Goal: Information Seeking & Learning: Check status

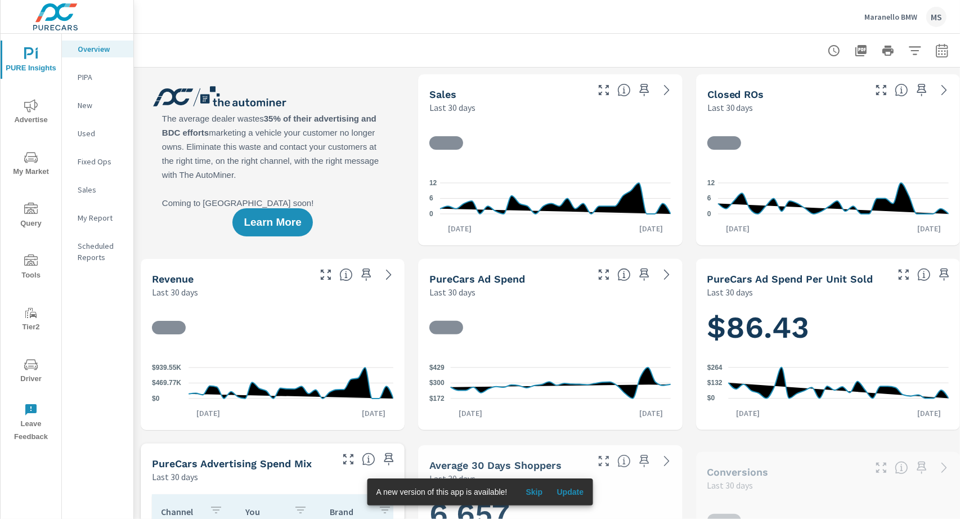
click at [937, 54] on icon "button" at bounding box center [942, 51] width 14 height 14
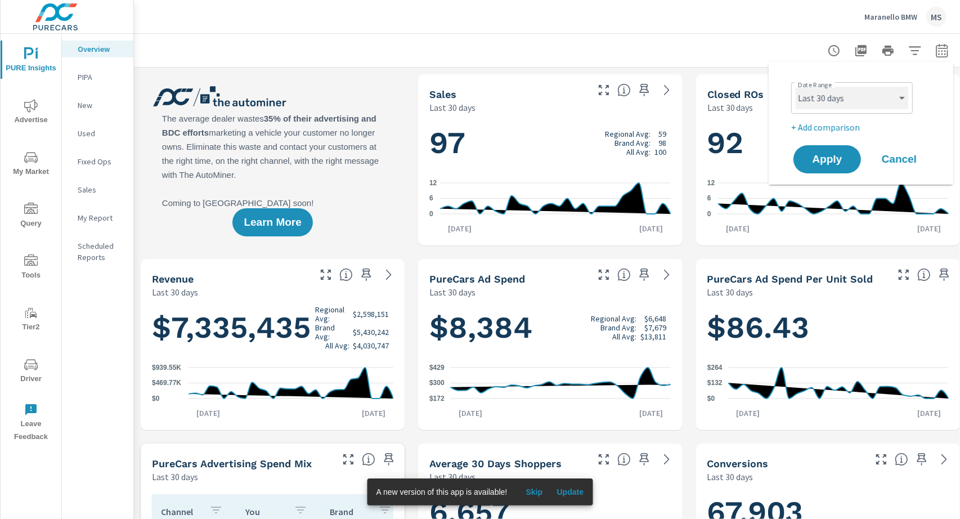
click at [838, 102] on select "Custom [DATE] Last week Last 7 days Last 14 days Last 30 days Last 45 days Last…" at bounding box center [851, 98] width 113 height 23
click at [795, 87] on select "Custom [DATE] Last week Last 7 days Last 14 days Last 30 days Last 45 days Last…" at bounding box center [851, 98] width 113 height 23
click at [833, 106] on select "Custom [DATE] Last week Last 7 days Last 14 days Last 30 days Last 45 days Last…" at bounding box center [851, 98] width 113 height 23
click at [795, 87] on select "Custom [DATE] Last week Last 7 days Last 14 days Last 30 days Last 45 days Last…" at bounding box center [851, 98] width 113 height 23
select select "Last month"
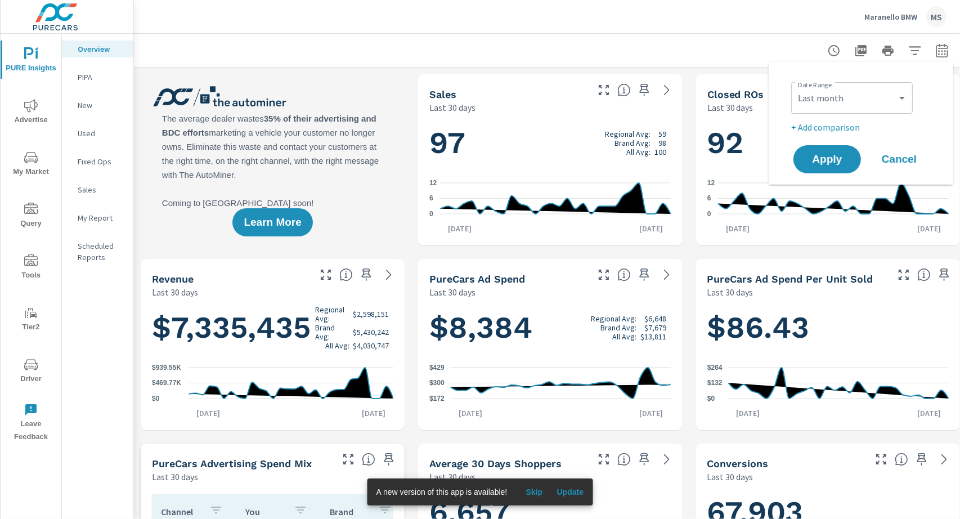
click at [811, 125] on p "+ Add comparison" at bounding box center [863, 127] width 144 height 14
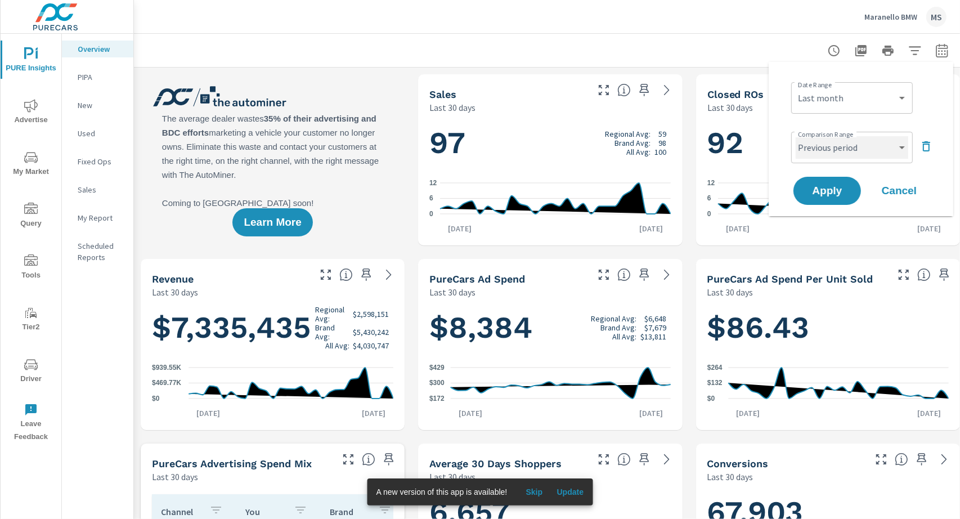
click at [814, 145] on select "Custom Previous period Previous month Previous year" at bounding box center [851, 147] width 113 height 23
click at [795, 136] on select "Custom Previous period Previous month Previous year" at bounding box center [851, 147] width 113 height 23
select select "Previous month"
click at [829, 190] on span "Apply" at bounding box center [827, 191] width 46 height 11
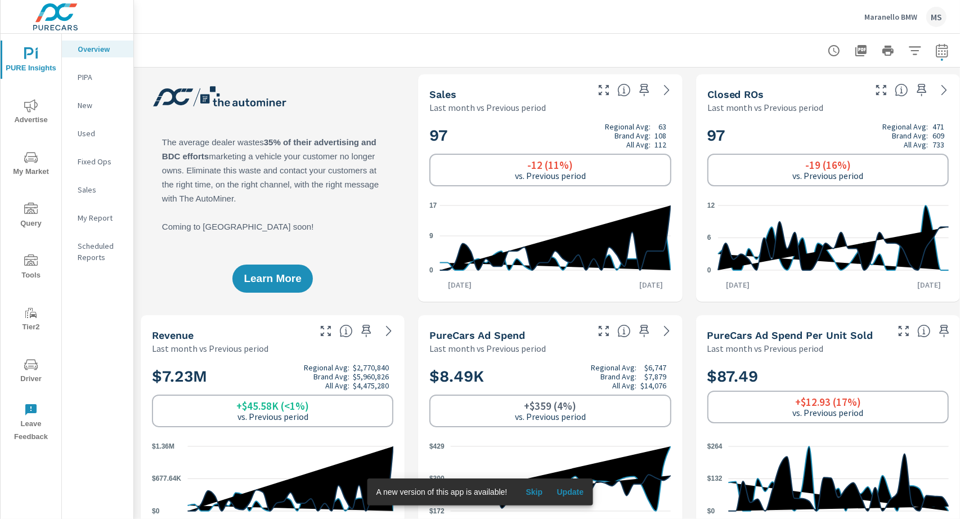
click at [101, 218] on p "My Report" at bounding box center [101, 217] width 47 height 11
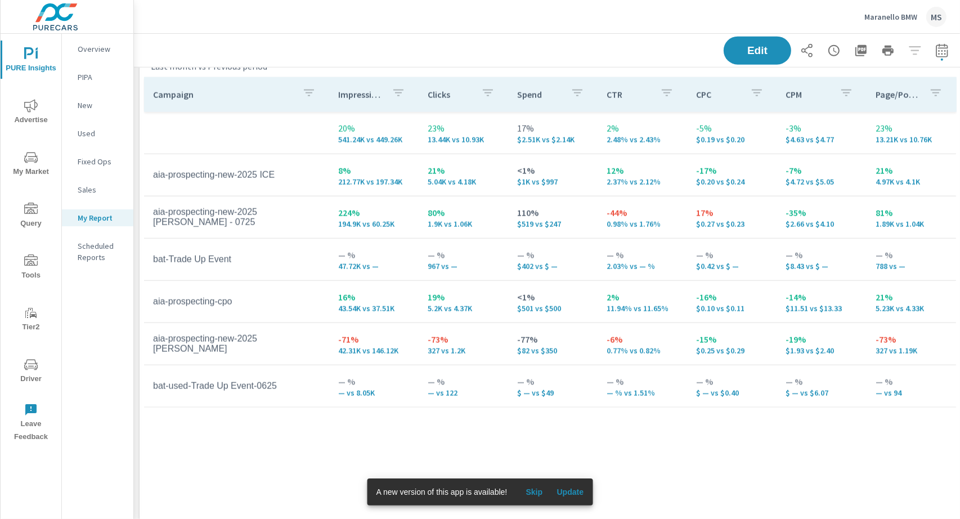
scroll to position [1333, 0]
click at [344, 197] on tr "aia-prospecting-new-2025 [PERSON_NAME] - 0725 224% 194.9K vs 60.25K 80% 1.9K vs…" at bounding box center [550, 218] width 812 height 42
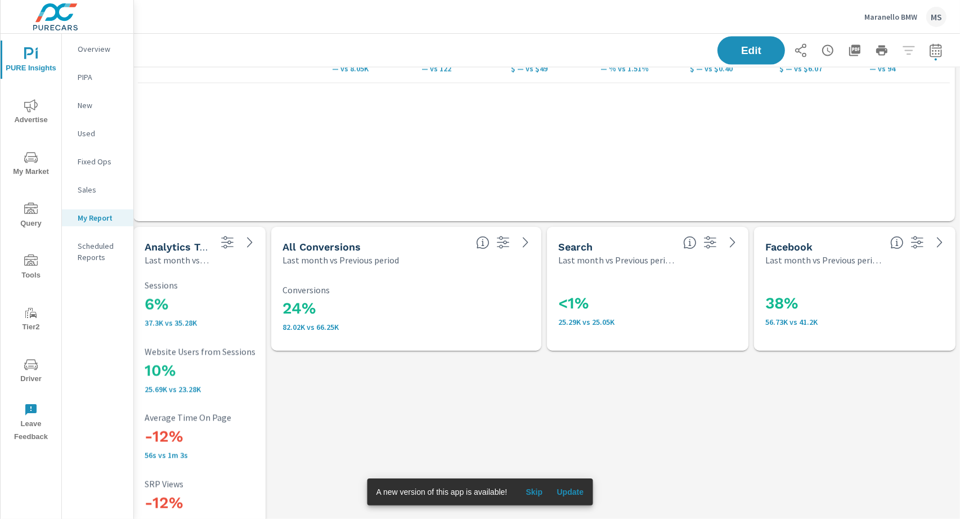
scroll to position [1655, 6]
click at [934, 17] on div "MS" at bounding box center [936, 17] width 20 height 20
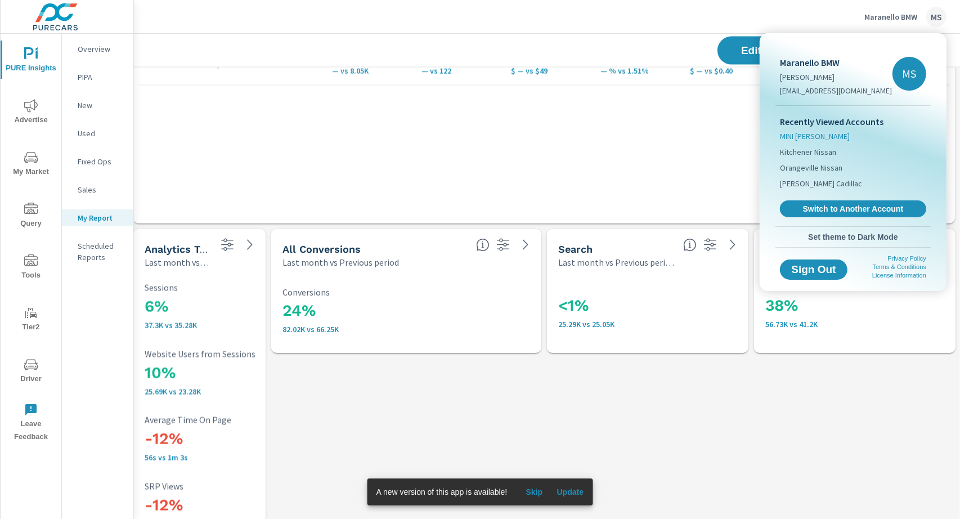
click at [801, 133] on span "MINI [PERSON_NAME]" at bounding box center [815, 136] width 70 height 11
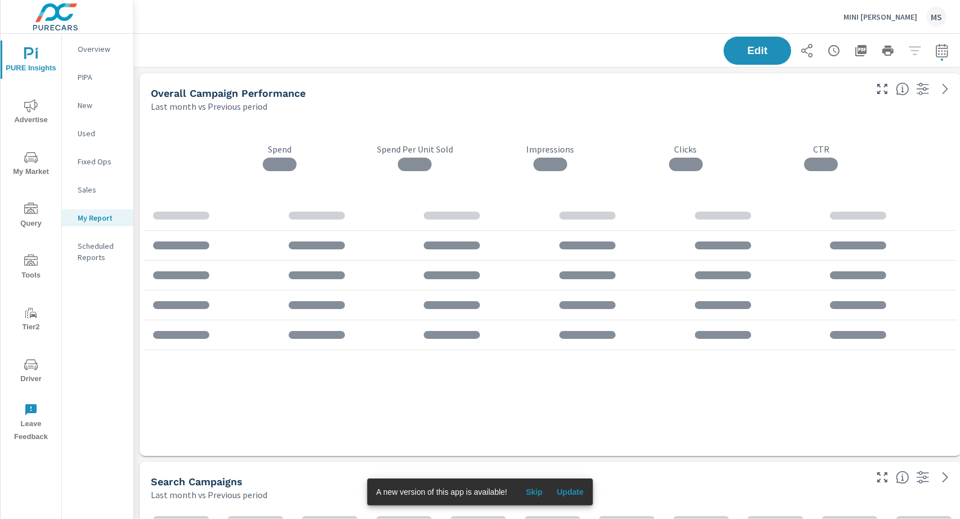
scroll to position [1946, 833]
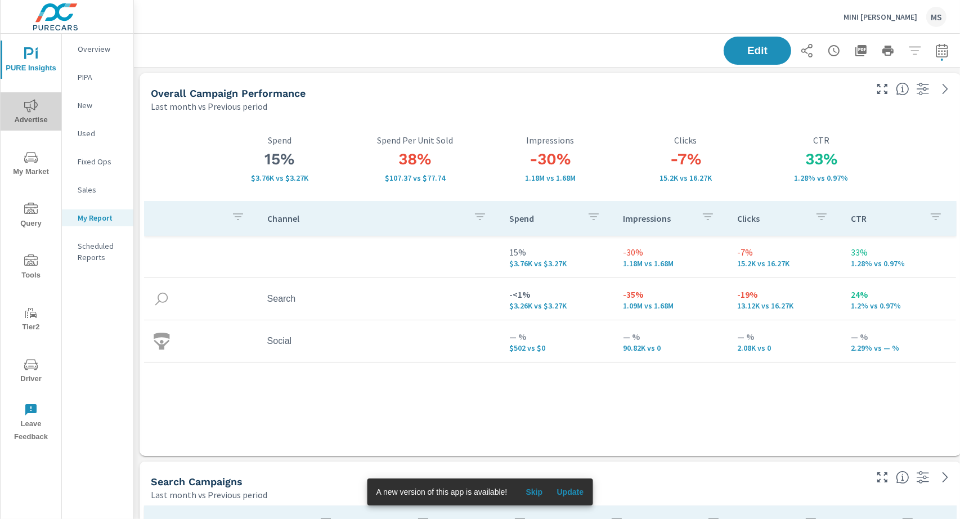
click at [30, 109] on icon "nav menu" at bounding box center [31, 106] width 14 height 14
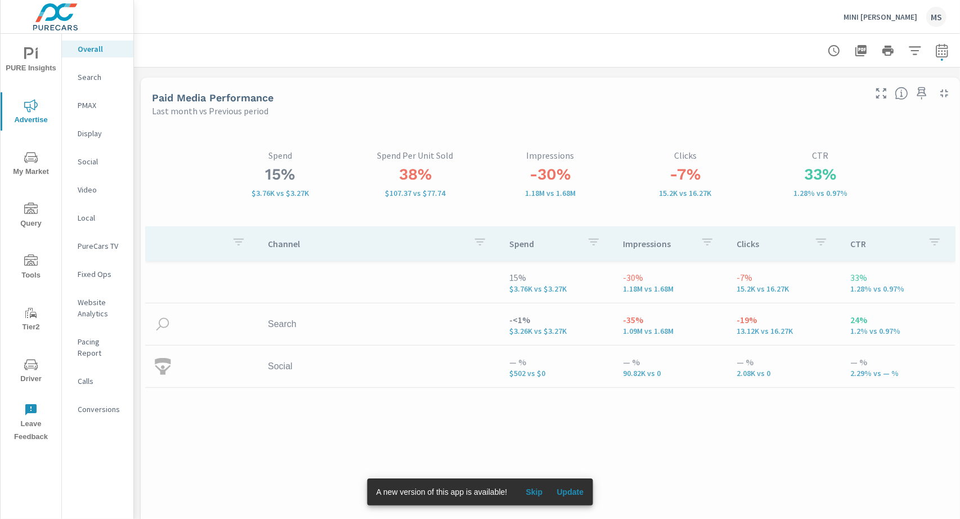
click at [86, 100] on p "PMAX" at bounding box center [101, 105] width 47 height 11
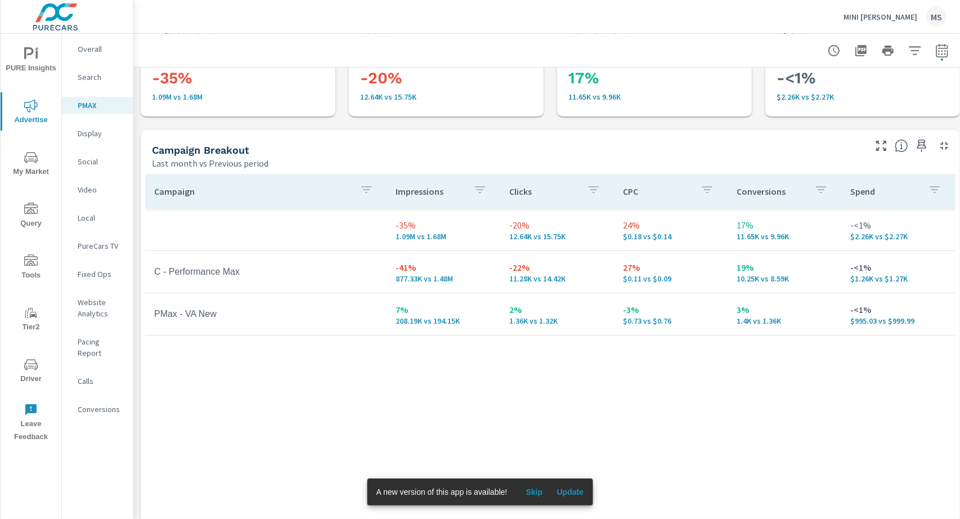
scroll to position [83, 0]
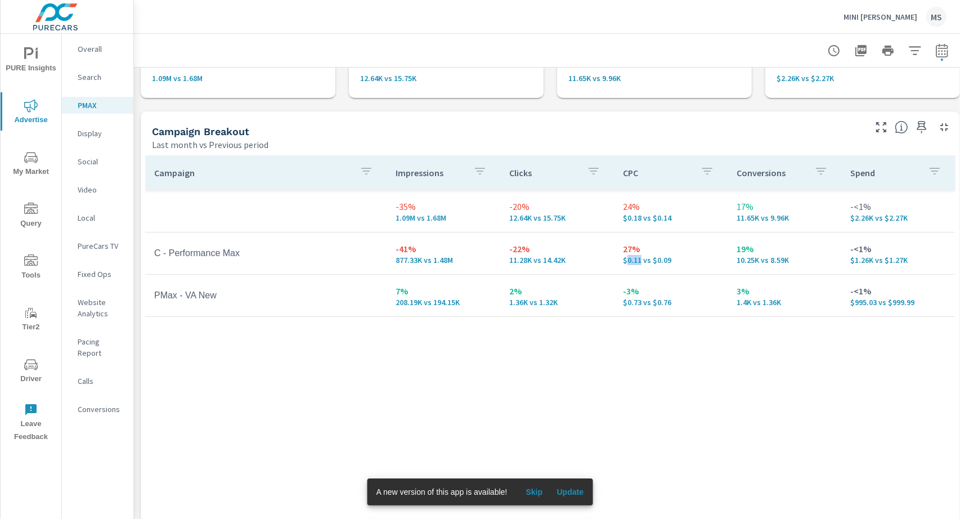
drag, startPoint x: 641, startPoint y: 263, endPoint x: 625, endPoint y: 262, distance: 15.8
click at [625, 262] on p "$0.11 vs $0.09" at bounding box center [671, 259] width 96 height 9
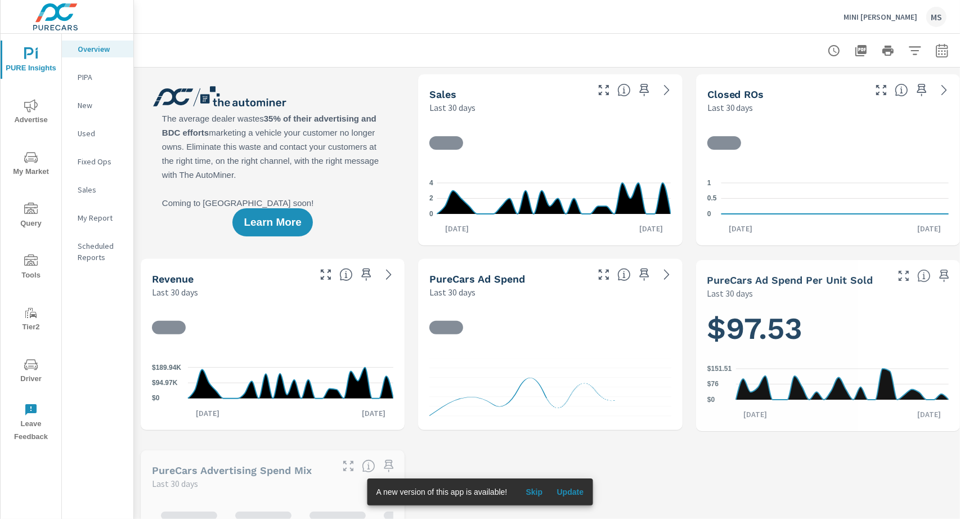
click at [942, 53] on icon "button" at bounding box center [942, 51] width 14 height 14
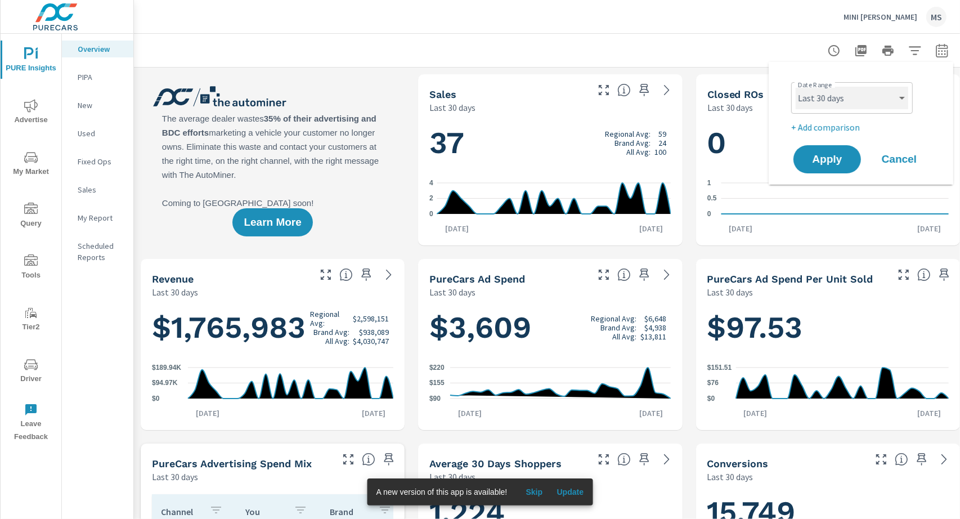
click at [808, 97] on select "Custom Yesterday Last week Last 7 days Last 14 days Last 30 days Last 45 days L…" at bounding box center [851, 98] width 113 height 23
click at [795, 87] on select "Custom Yesterday Last week Last 7 days Last 14 days Last 30 days Last 45 days L…" at bounding box center [851, 98] width 113 height 23
select select "Last month"
click at [806, 127] on p "+ Add comparison" at bounding box center [863, 127] width 144 height 14
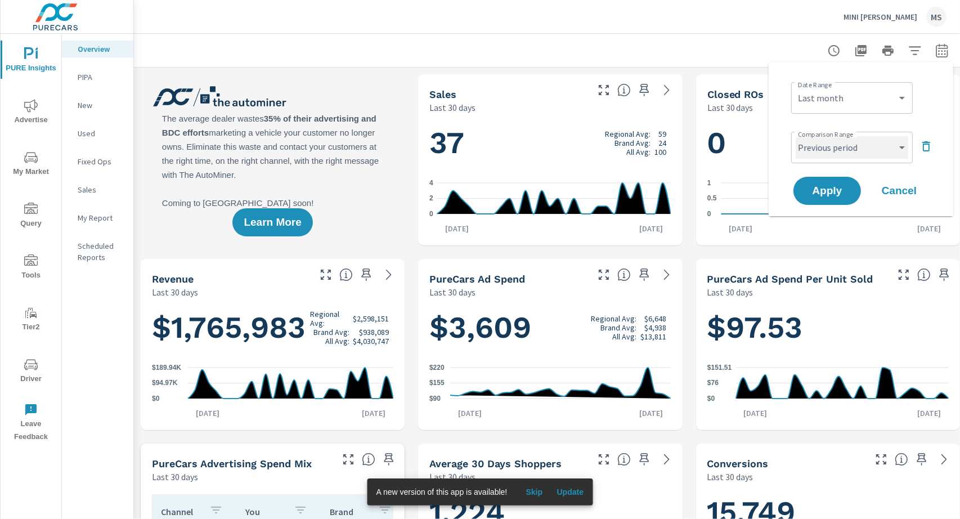
click at [809, 156] on select "Custom Previous period Previous month Previous year" at bounding box center [851, 147] width 113 height 23
click at [795, 136] on select "Custom Previous period Previous month Previous year" at bounding box center [851, 147] width 113 height 23
select select "Previous month"
click at [827, 186] on span "Apply" at bounding box center [827, 191] width 46 height 11
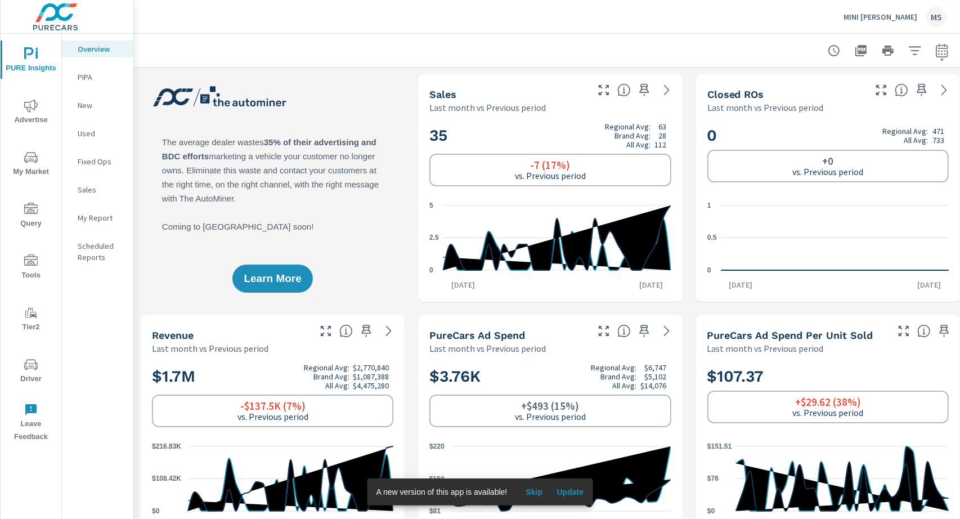
click at [41, 111] on span "Advertise" at bounding box center [31, 113] width 54 height 28
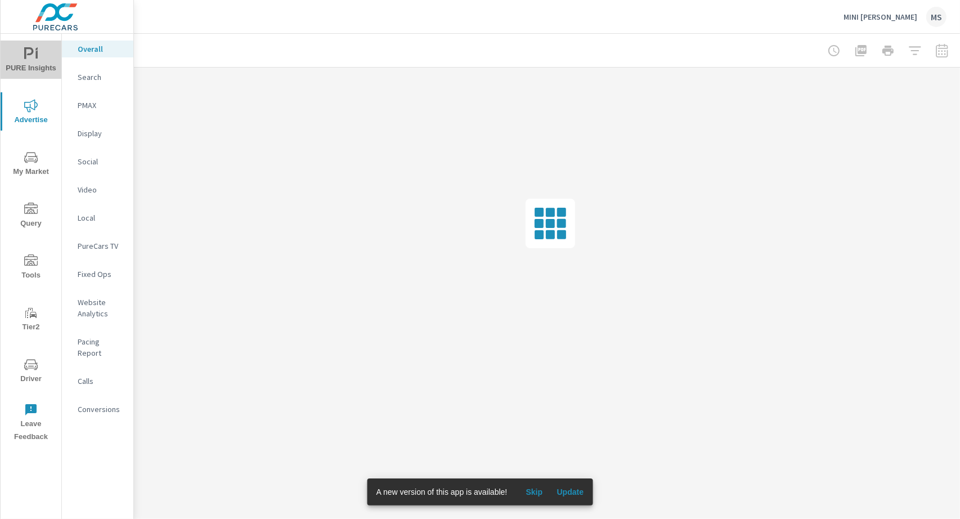
click at [31, 49] on icon "nav menu" at bounding box center [29, 53] width 10 height 12
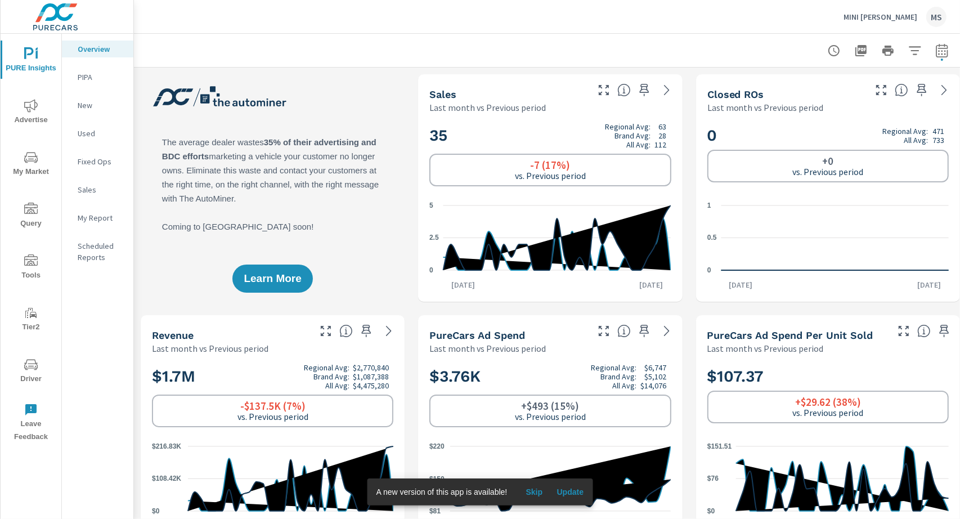
click at [102, 215] on p "My Report" at bounding box center [101, 217] width 47 height 11
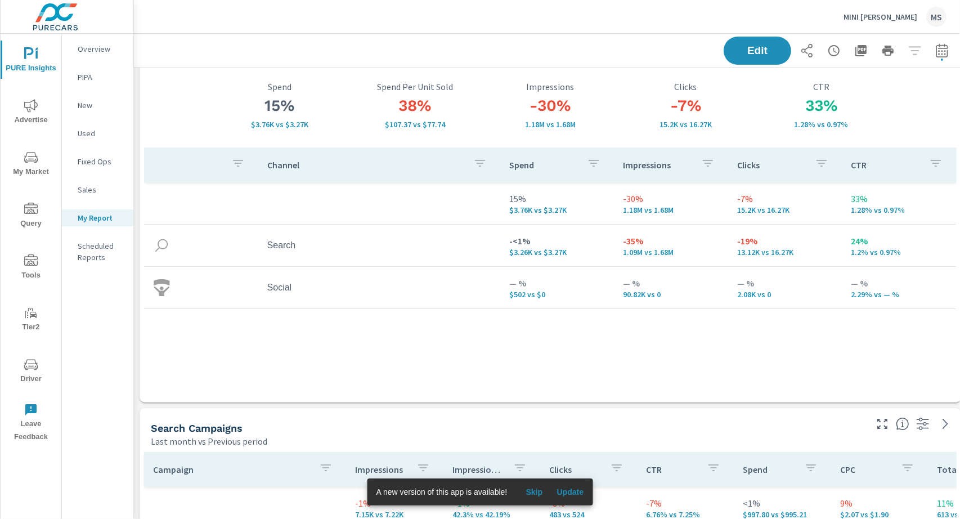
scroll to position [55, 0]
